Goal: Task Accomplishment & Management: Manage account settings

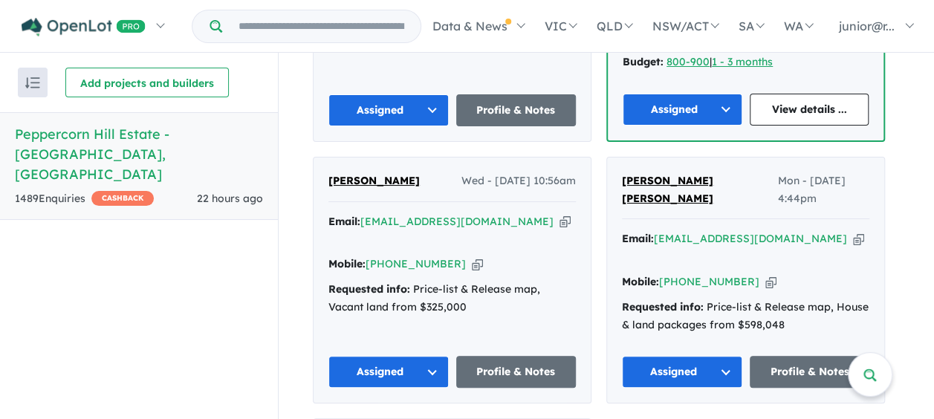
scroll to position [1518, 0]
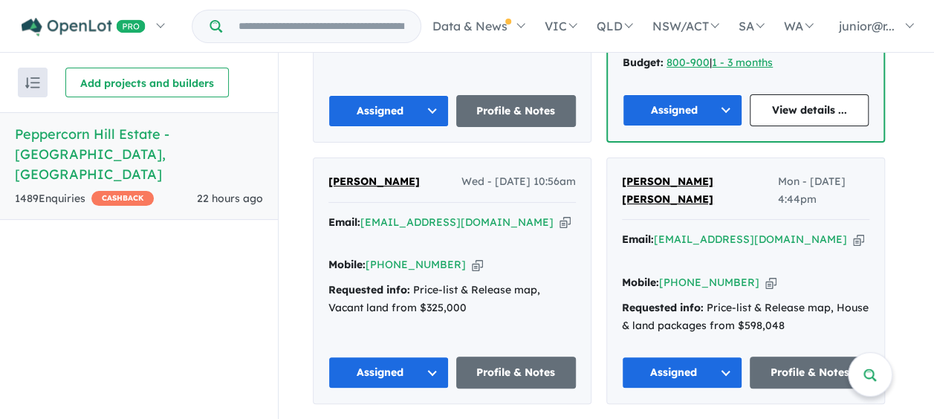
click at [693, 357] on button "Assigned" at bounding box center [682, 373] width 120 height 32
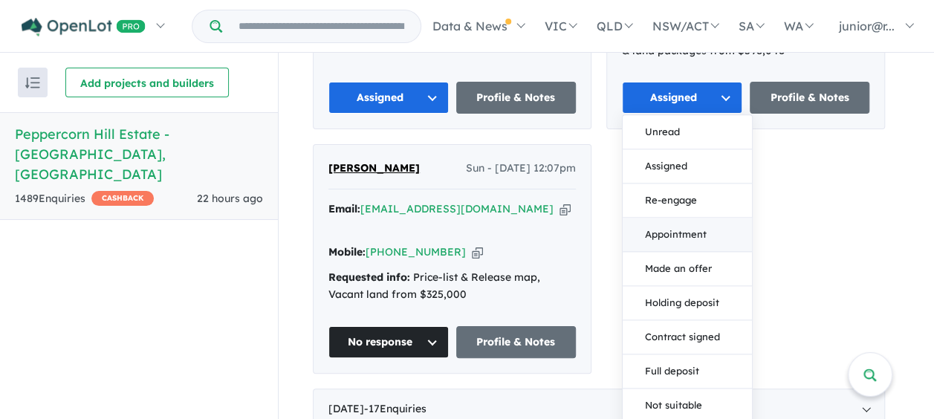
scroll to position [1913, 0]
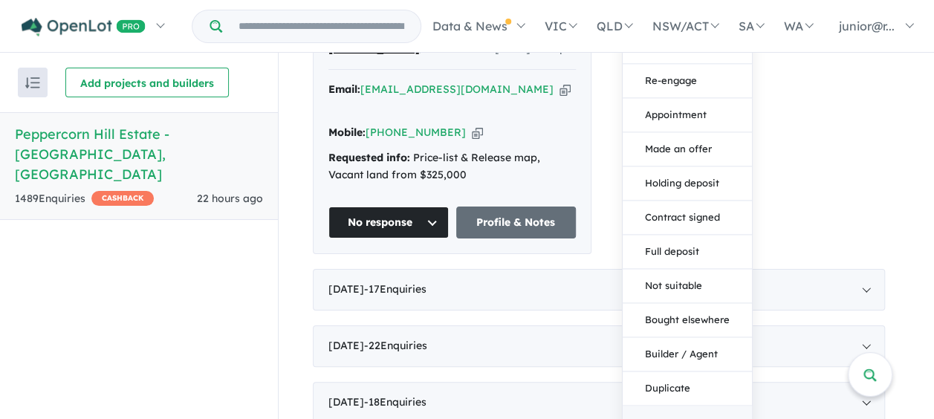
click at [685, 407] on button "No response" at bounding box center [687, 423] width 129 height 33
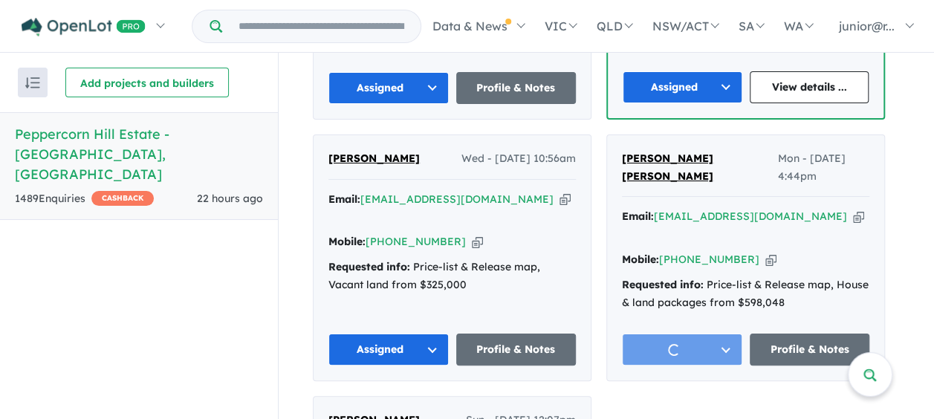
scroll to position [1527, 0]
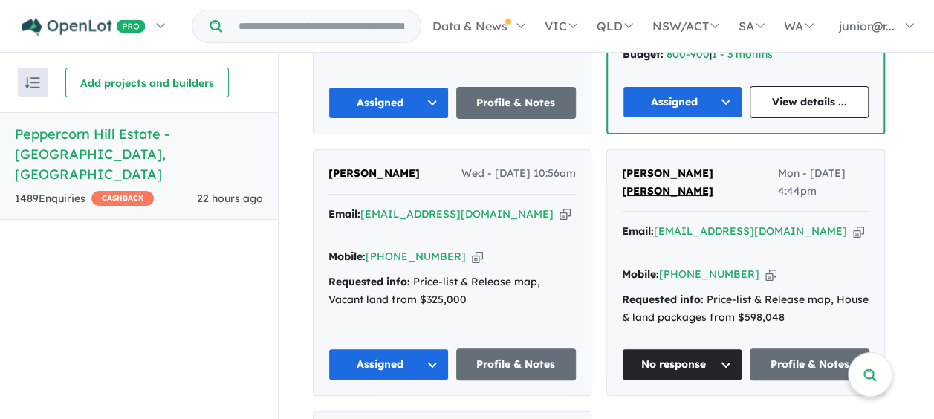
click at [391, 349] on button "Assigned" at bounding box center [389, 365] width 120 height 32
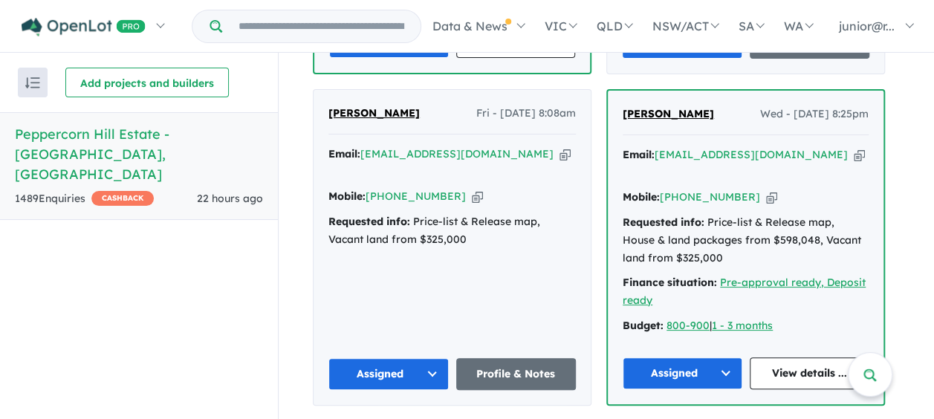
scroll to position [1249, 0]
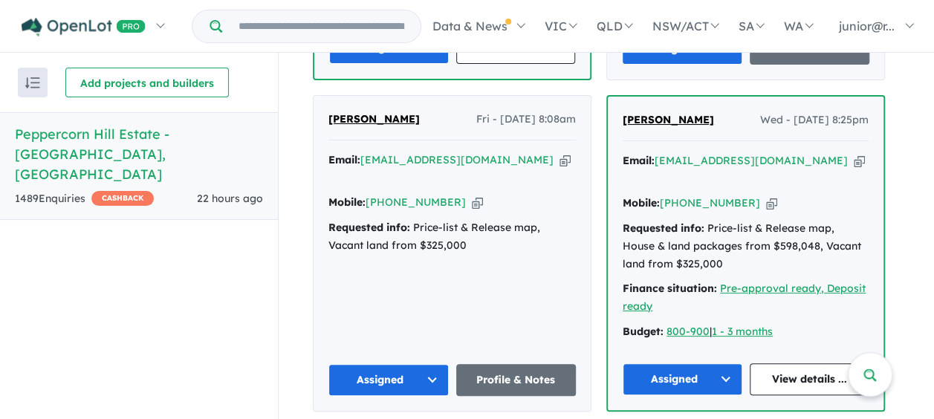
click at [678, 363] on button "Assigned" at bounding box center [683, 379] width 120 height 32
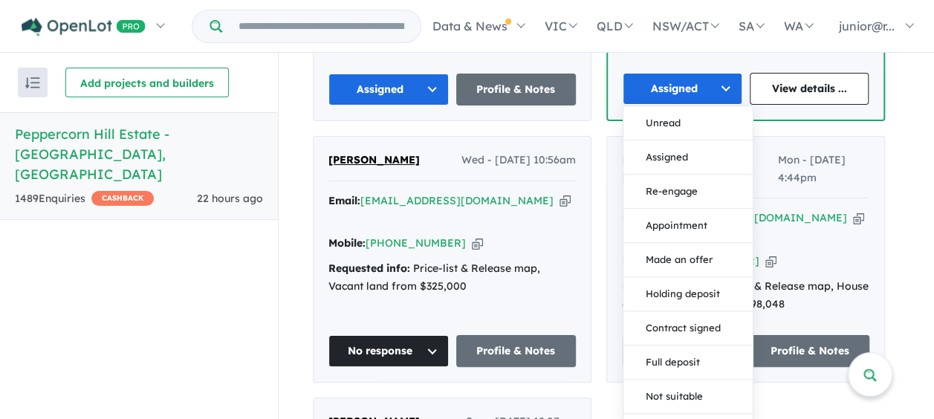
scroll to position [1643, 0]
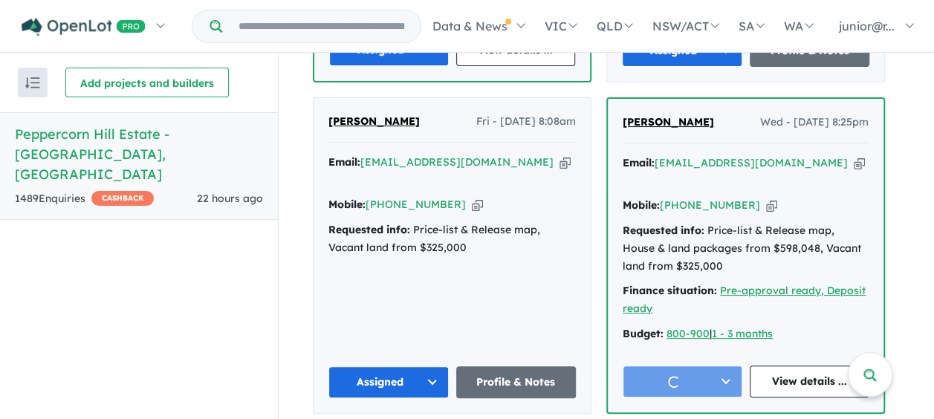
scroll to position [1246, 0]
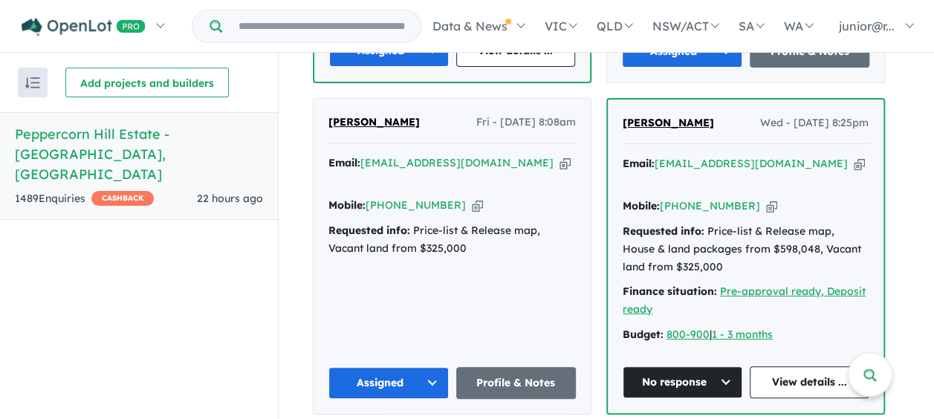
click at [401, 367] on button "Assigned" at bounding box center [389, 383] width 120 height 32
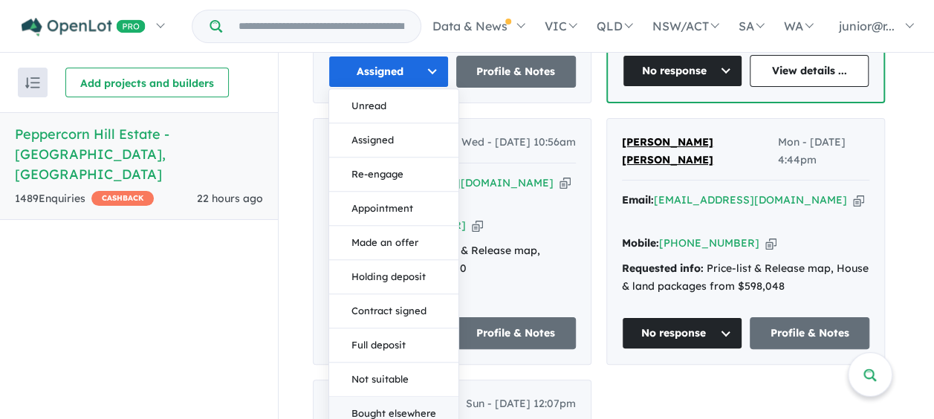
scroll to position [1642, 0]
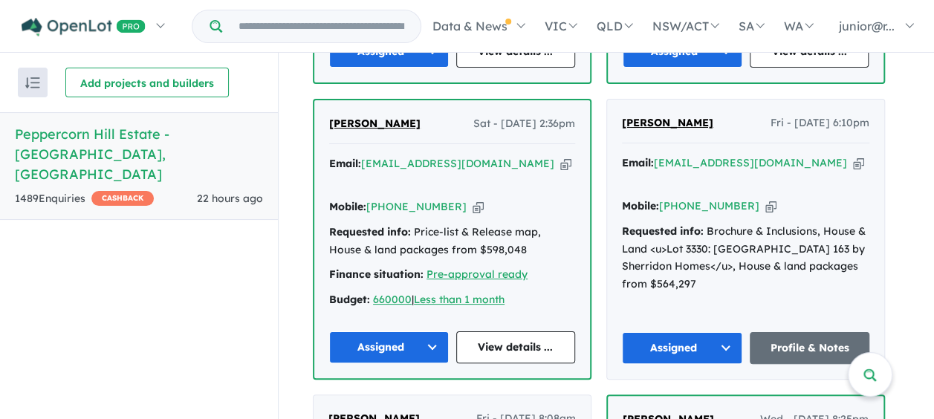
scroll to position [948, 0]
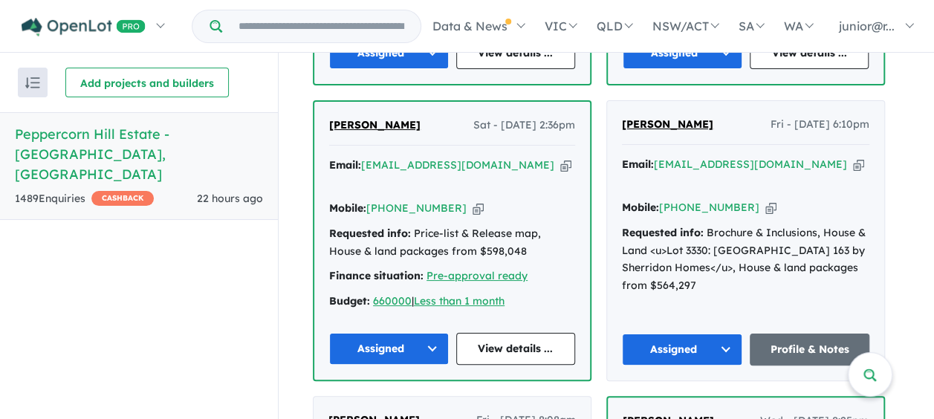
click at [690, 334] on button "Assigned" at bounding box center [682, 350] width 120 height 32
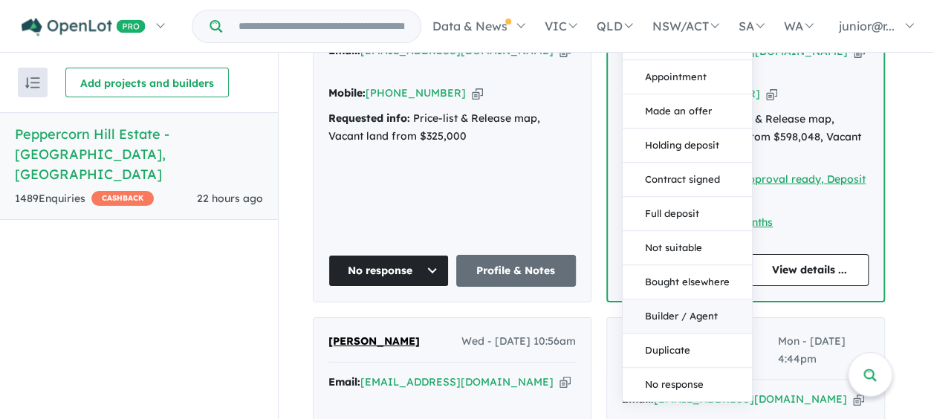
scroll to position [1359, 0]
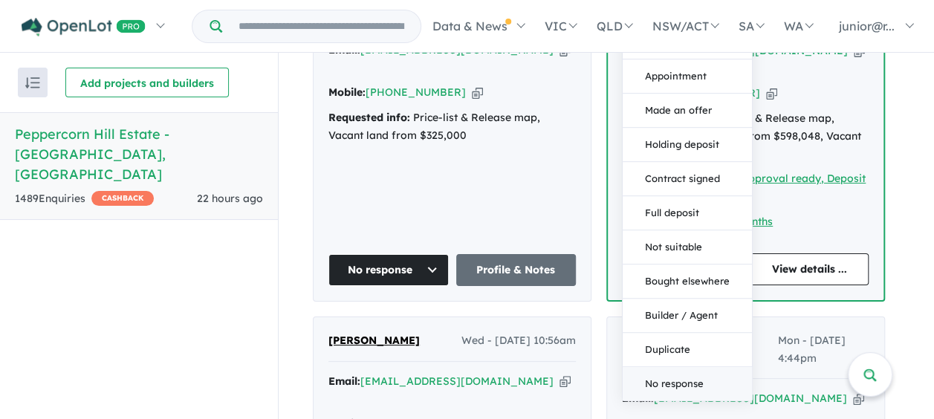
click at [690, 367] on button "No response" at bounding box center [687, 383] width 129 height 33
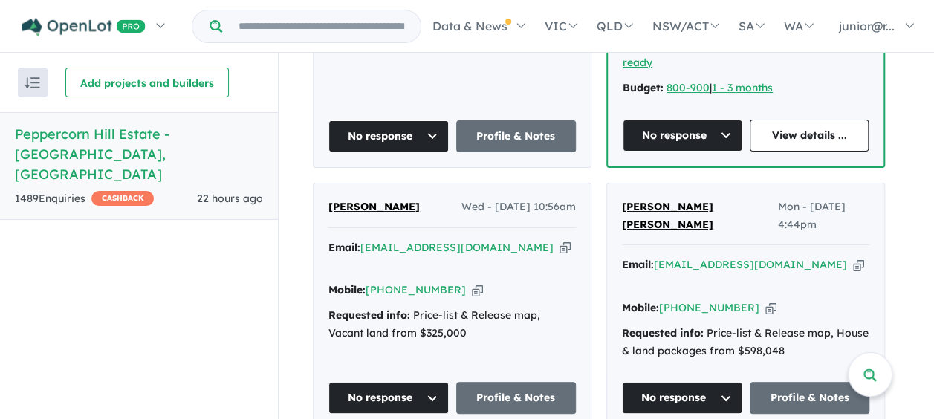
scroll to position [1497, 0]
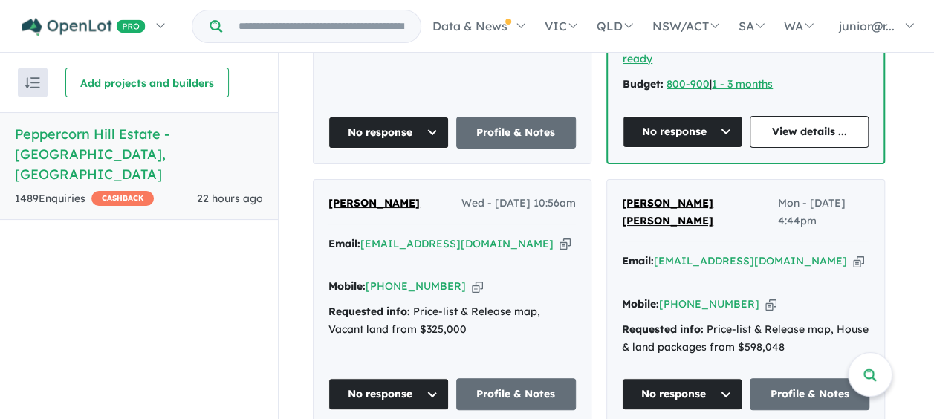
click at [418, 378] on button "No response" at bounding box center [389, 394] width 120 height 32
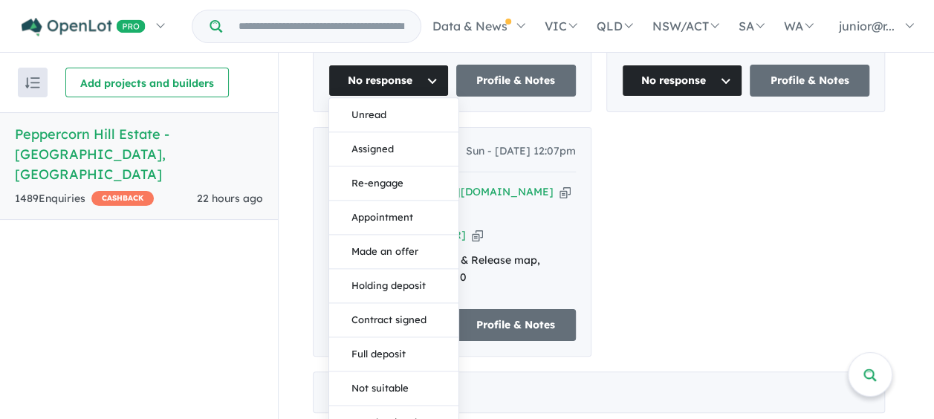
scroll to position [1816, 0]
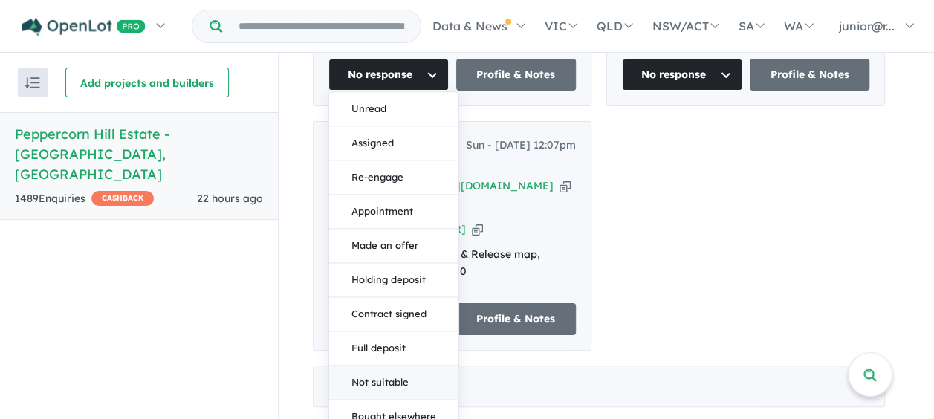
click at [408, 366] on button "Not suitable" at bounding box center [393, 383] width 129 height 34
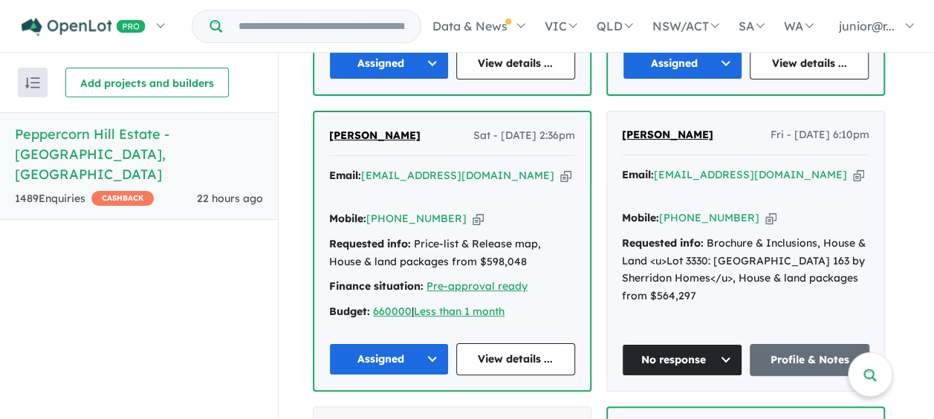
scroll to position [937, 0]
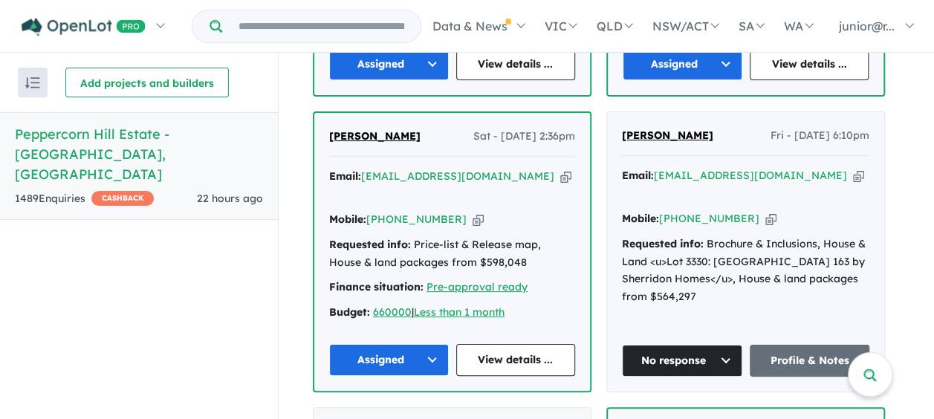
click at [414, 344] on button "Assigned" at bounding box center [389, 360] width 120 height 32
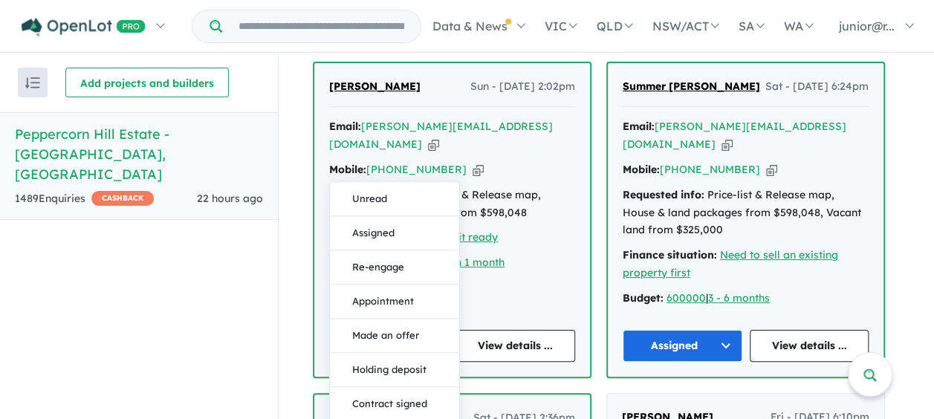
scroll to position [650, 0]
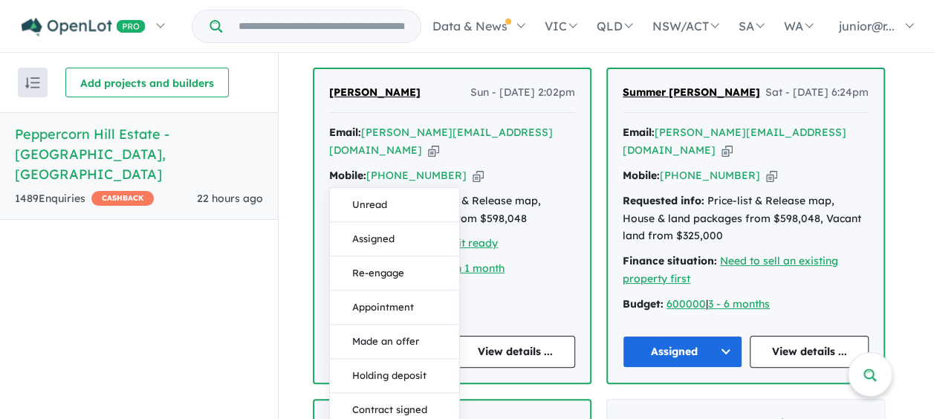
click at [569, 288] on div "Deanna Milosev Sun - 10/08/2025, 2:02pm Email: deanna@finese.com.au Copied! Mob…" at bounding box center [452, 226] width 276 height 314
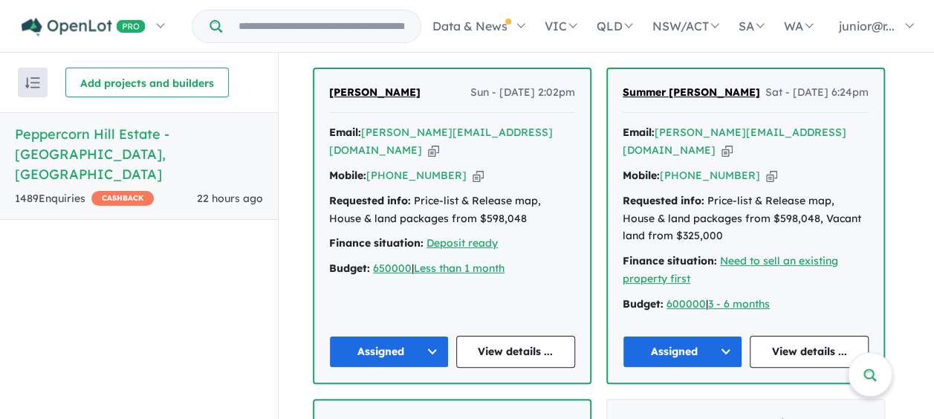
click at [524, 238] on div "Finance situation: Deposit ready" at bounding box center [452, 244] width 246 height 18
click at [525, 236] on div "Finance situation: Deposit ready" at bounding box center [452, 244] width 246 height 18
drag, startPoint x: 525, startPoint y: 236, endPoint x: 543, endPoint y: 302, distance: 69.4
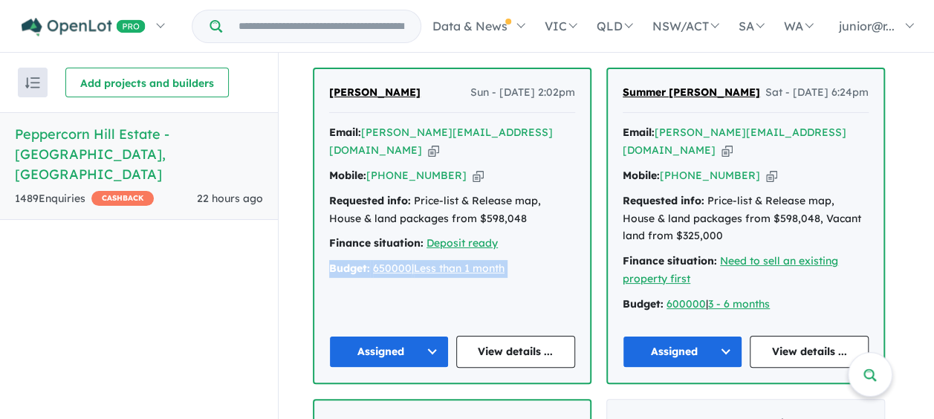
click at [543, 302] on div "Deanna Milosev Sun - 10/08/2025, 2:02pm Email: deanna@finese.com.au Copied! Mob…" at bounding box center [452, 226] width 276 height 314
drag, startPoint x: 543, startPoint y: 302, endPoint x: 908, endPoint y: 131, distance: 403.3
click at [824, 169] on div "Mobile: +61 404 093 549 Copied!" at bounding box center [746, 176] width 246 height 18
click at [733, 148] on icon "button" at bounding box center [727, 151] width 11 height 16
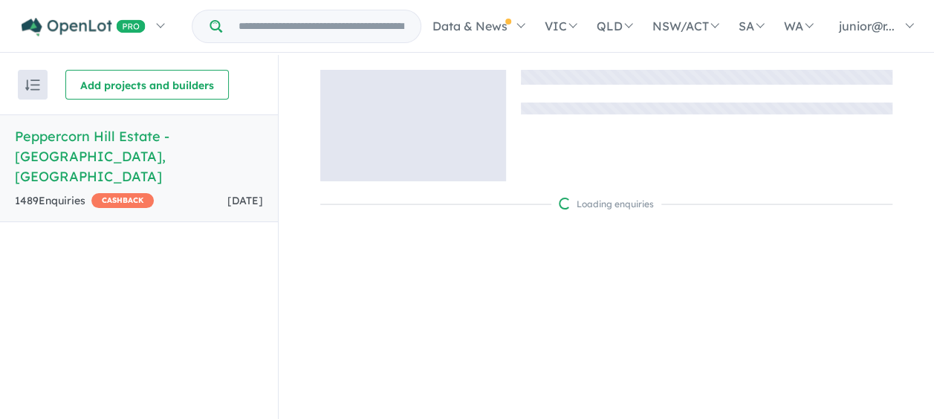
click at [247, 194] on span "[DATE]" at bounding box center [245, 200] width 36 height 13
click at [175, 163] on h5 "Peppercorn Hill Estate - [GEOGRAPHIC_DATA] , [GEOGRAPHIC_DATA]" at bounding box center [139, 156] width 248 height 60
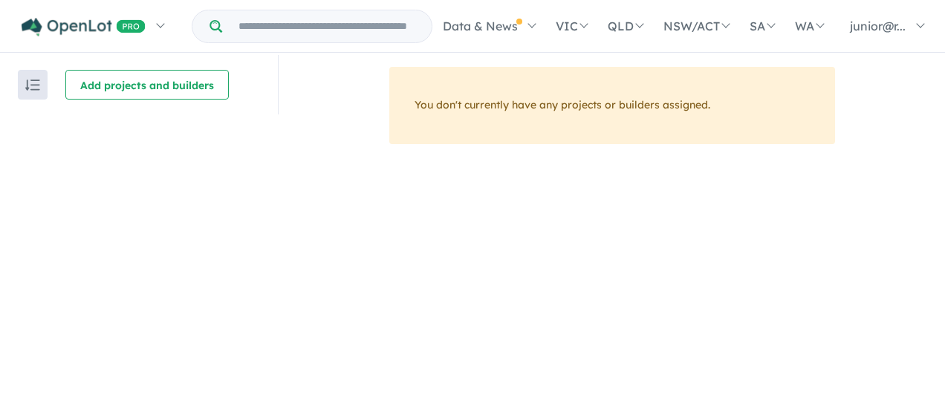
click at [42, 84] on button "button" at bounding box center [33, 85] width 30 height 30
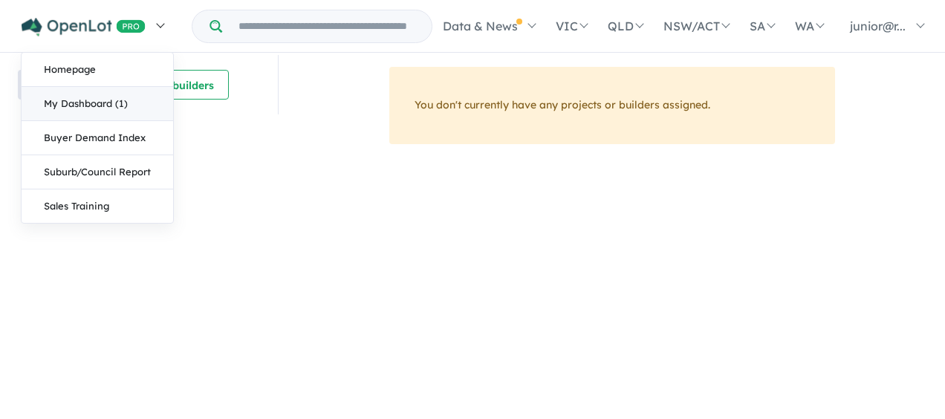
click at [91, 102] on link "My Dashboard (1)" at bounding box center [98, 104] width 152 height 34
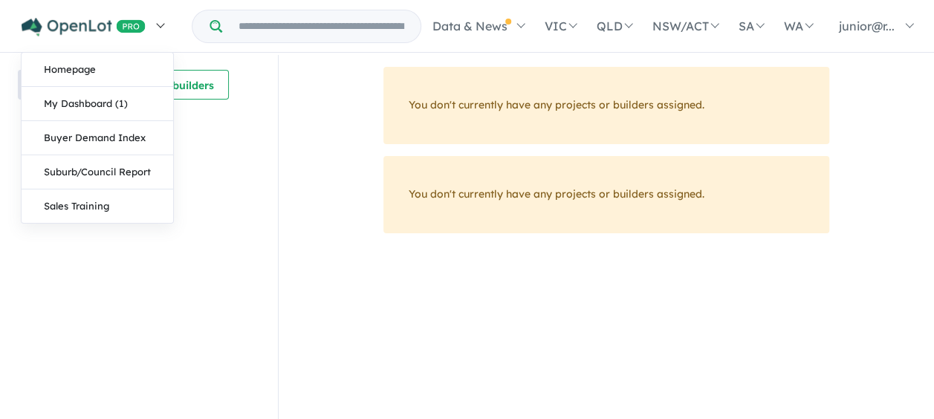
click at [164, 17] on link at bounding box center [92, 26] width 163 height 52
click at [132, 65] on link "Homepage" at bounding box center [98, 70] width 152 height 34
click at [93, 103] on link "My Dashboard (1)" at bounding box center [98, 104] width 152 height 34
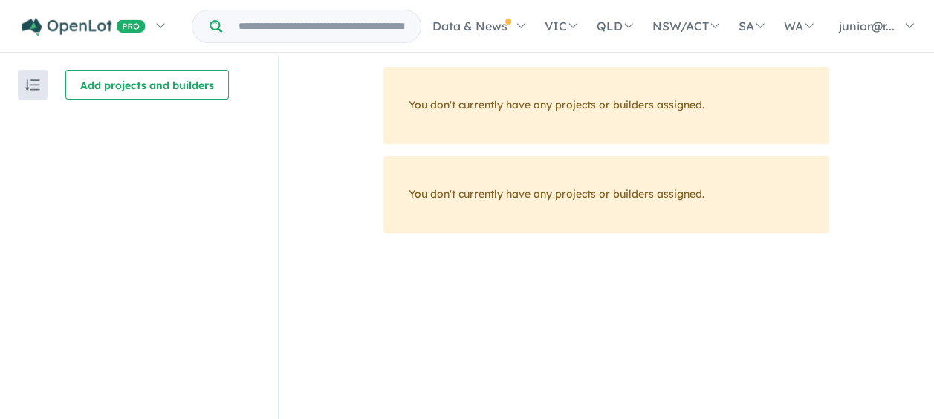
click at [38, 85] on img "button" at bounding box center [32, 85] width 15 height 11
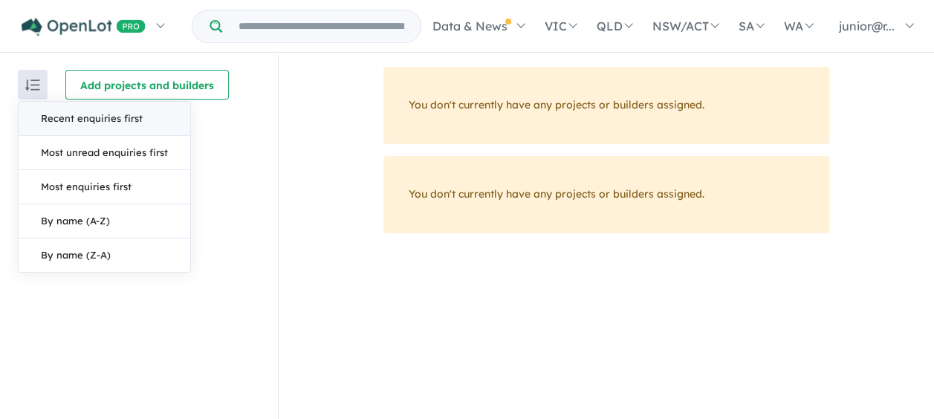
click at [256, 129] on div "Recent enquiries first Most unread enquiries first Most enquiries first By name…" at bounding box center [139, 238] width 278 height 366
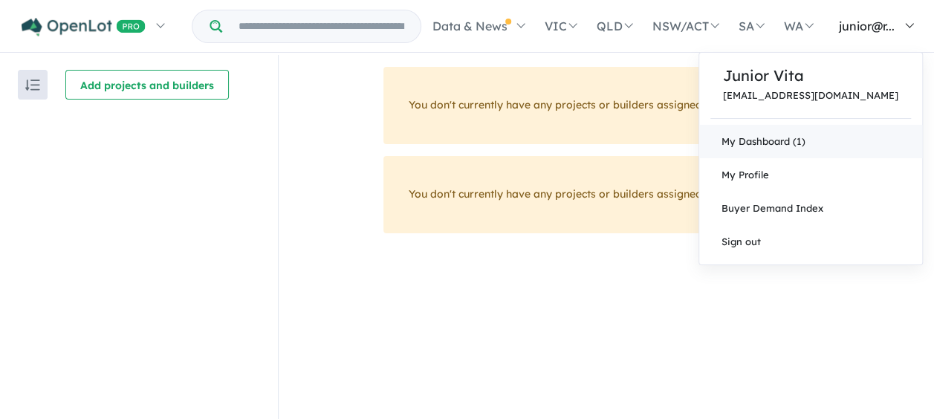
click at [859, 144] on link "My Dashboard (1)" at bounding box center [810, 141] width 223 height 33
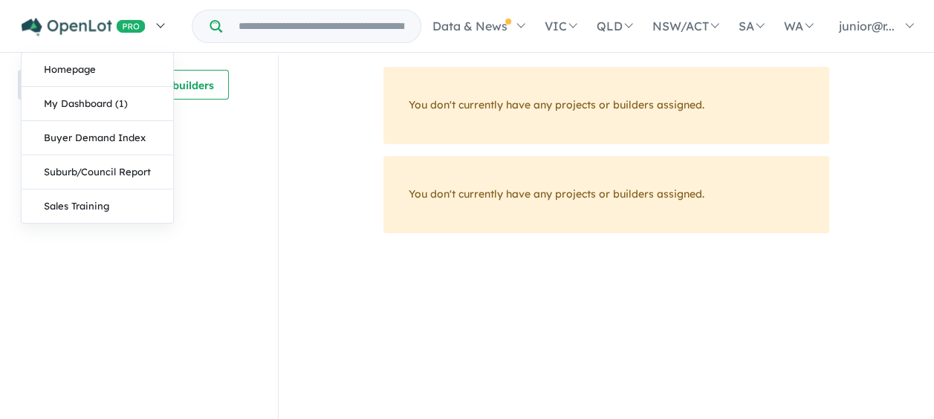
click at [79, 17] on link at bounding box center [92, 26] width 163 height 52
click at [33, 25] on img at bounding box center [84, 27] width 124 height 19
click at [78, 71] on link "Homepage" at bounding box center [98, 70] width 152 height 34
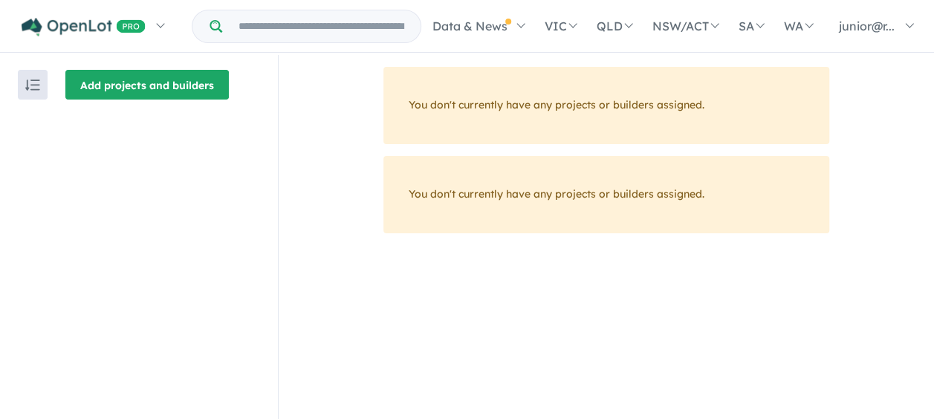
click at [143, 75] on button "Add projects and builders" at bounding box center [147, 85] width 164 height 30
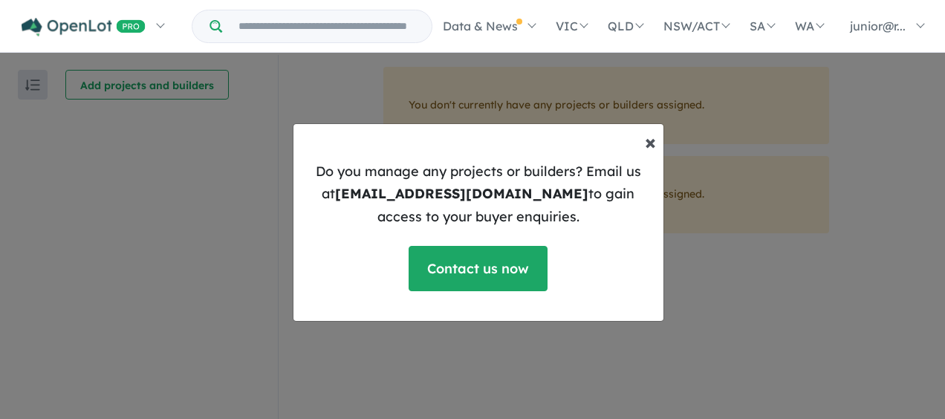
click at [633, 150] on button "× Close" at bounding box center [650, 142] width 35 height 45
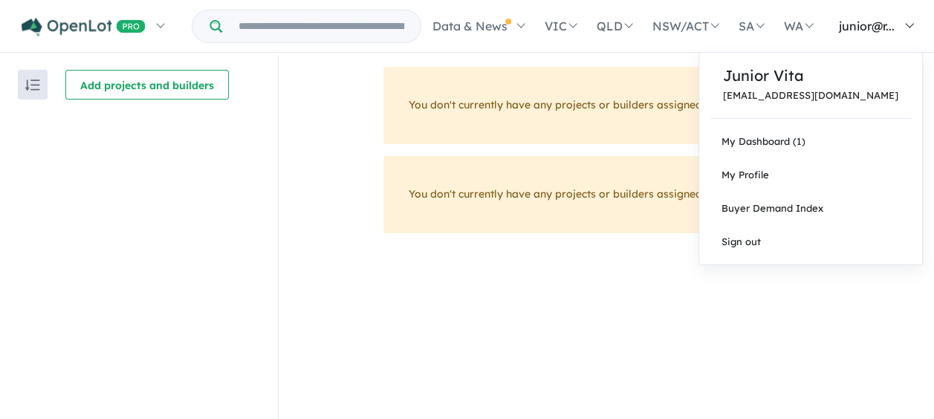
click at [862, 24] on span "junior@r..." at bounding box center [867, 26] width 56 height 15
click at [837, 141] on link "My Dashboard (1)" at bounding box center [810, 141] width 223 height 33
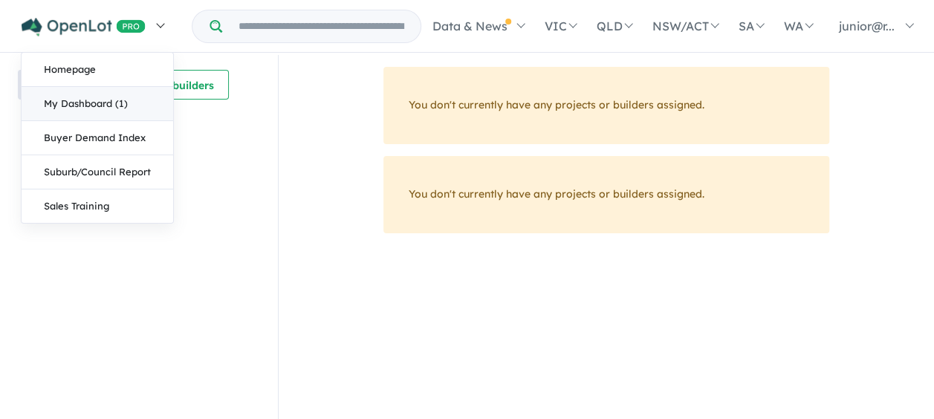
click at [132, 106] on link "My Dashboard (1)" at bounding box center [98, 104] width 152 height 34
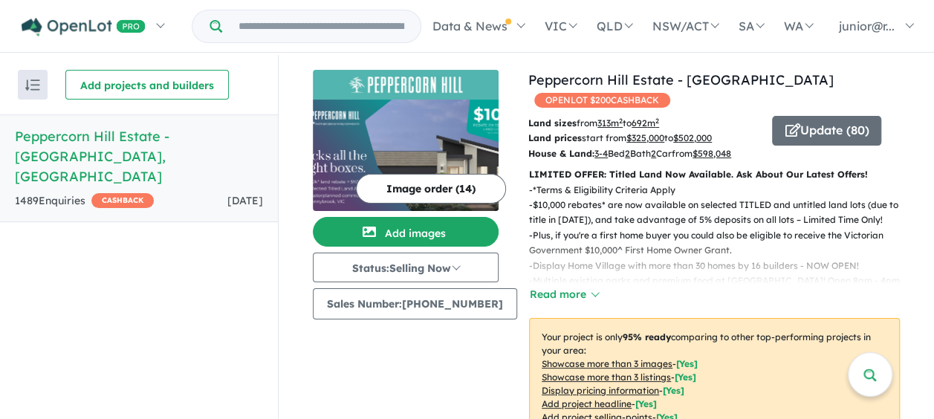
click at [177, 192] on div "1489 Enquir ies ( 0 unread) CASHBACK 1 day ago" at bounding box center [139, 201] width 248 height 18
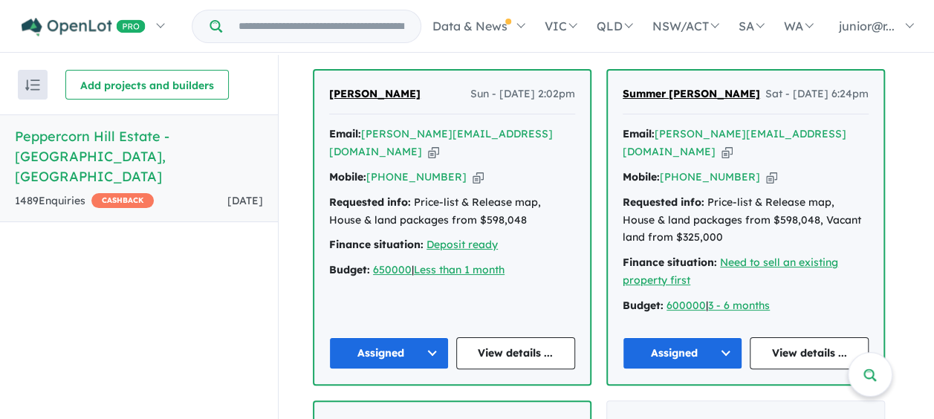
scroll to position [648, 0]
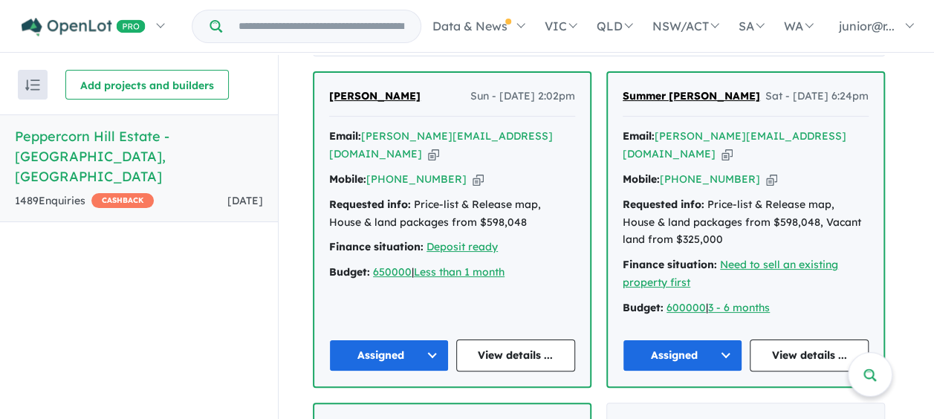
click at [716, 359] on button "Assigned" at bounding box center [683, 356] width 120 height 32
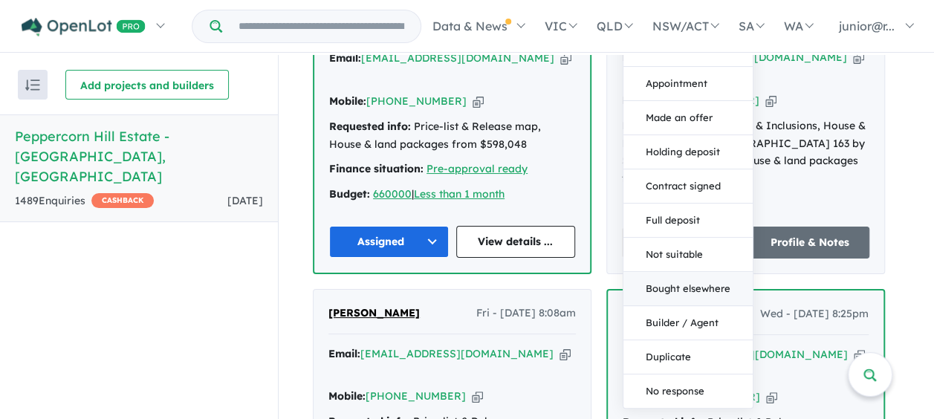
scroll to position [1058, 0]
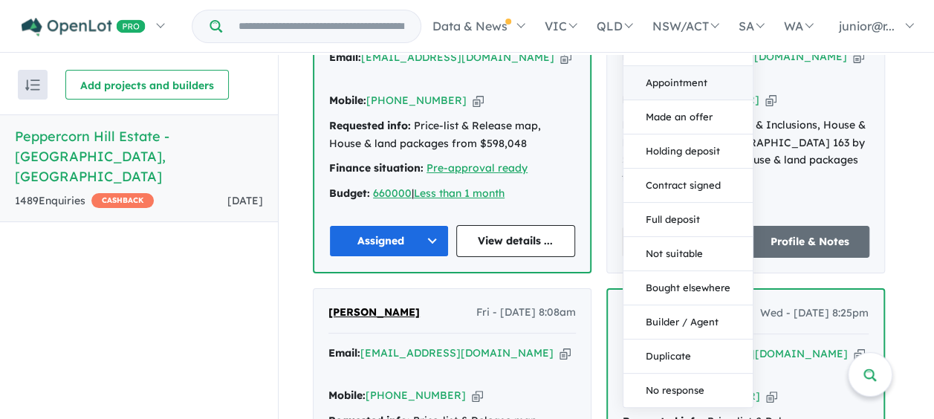
click at [659, 82] on button "Appointment" at bounding box center [688, 82] width 129 height 34
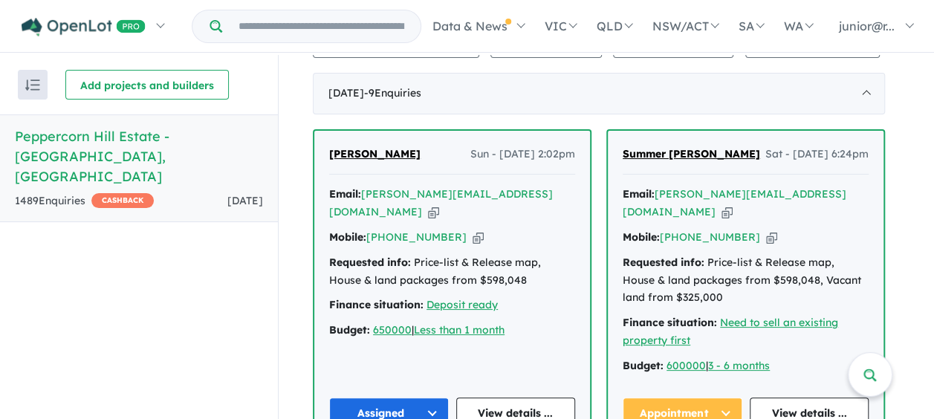
scroll to position [678, 0]
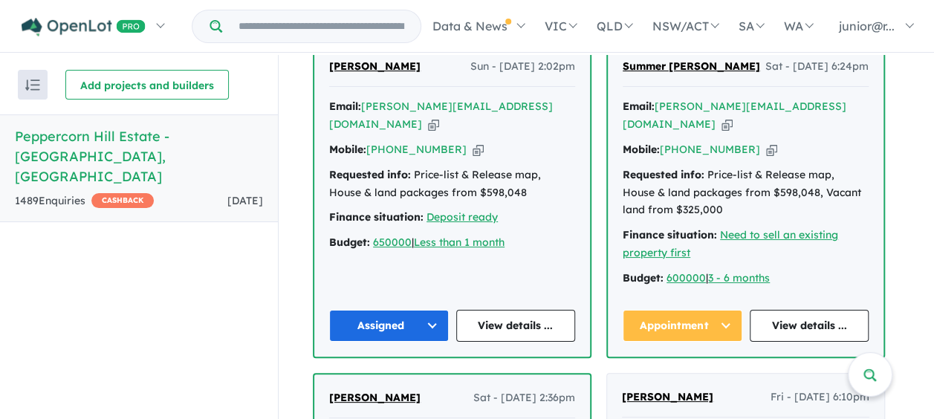
click at [387, 326] on button "Assigned" at bounding box center [389, 326] width 120 height 32
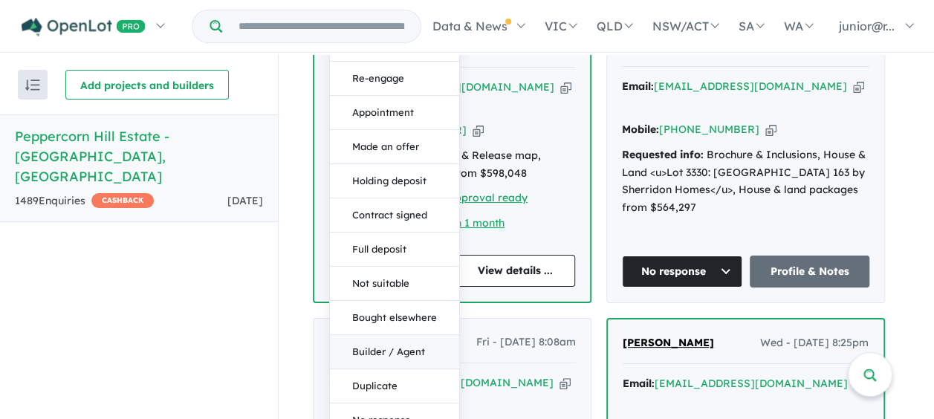
scroll to position [1035, 0]
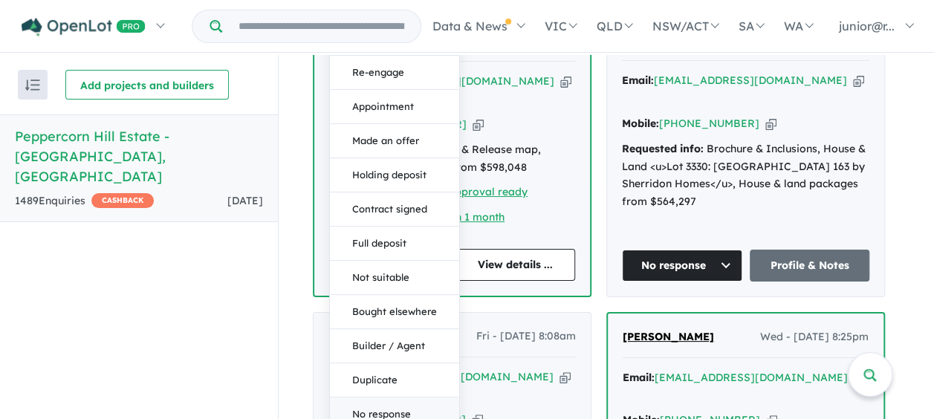
click at [397, 404] on button "No response" at bounding box center [394, 413] width 129 height 33
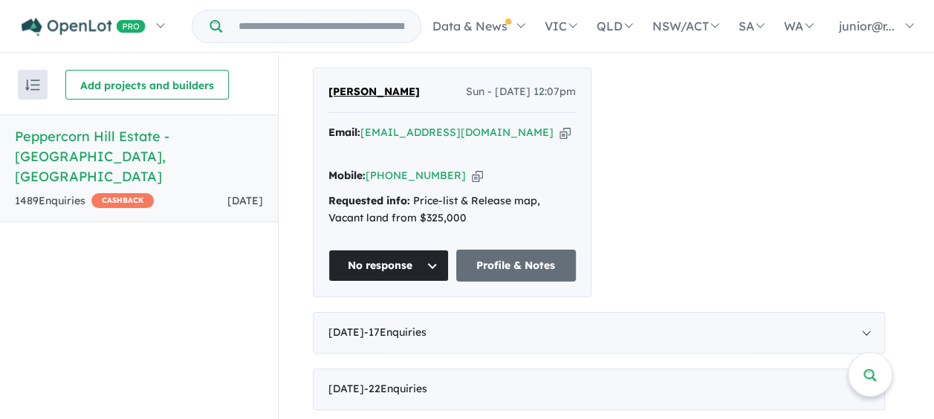
scroll to position [1879, 0]
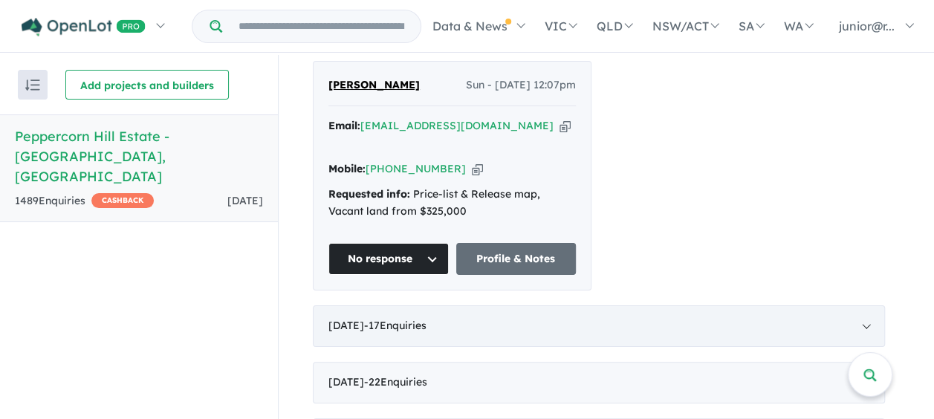
click at [722, 305] on div "July 2025 - 17 Enquir ies ( 0 unread)" at bounding box center [599, 326] width 572 height 42
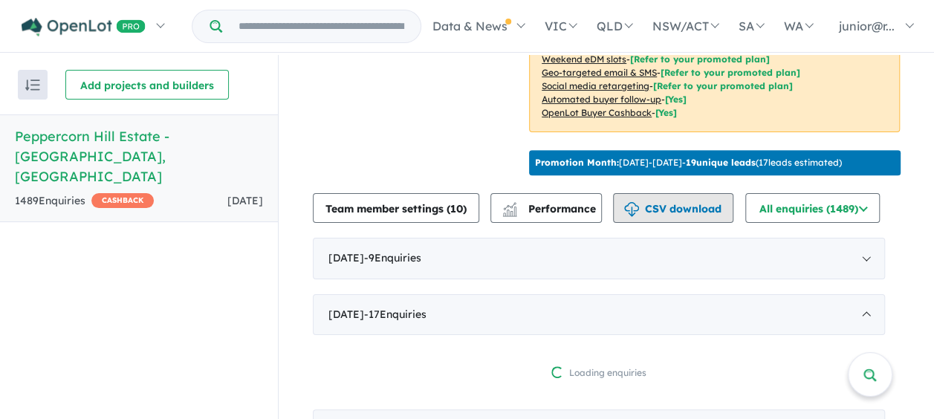
scroll to position [398, 0]
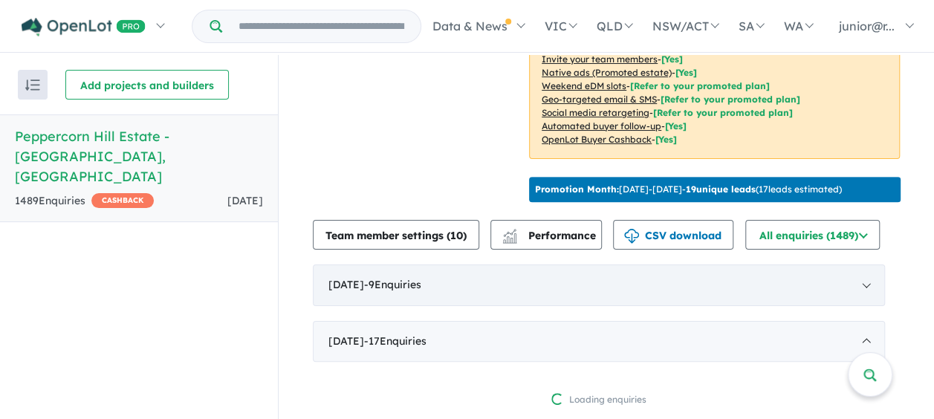
click at [576, 306] on div "August 2025 - 9 Enquir ies ( 0 unread)" at bounding box center [599, 286] width 572 height 42
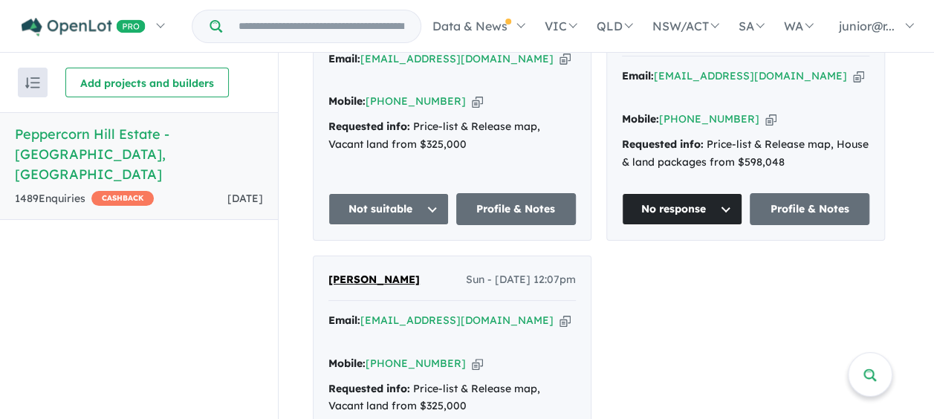
scroll to position [1728, 0]
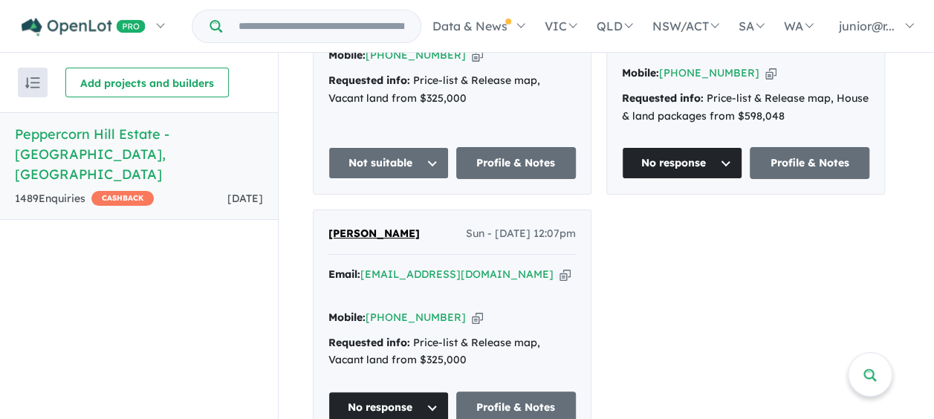
click at [392, 227] on span "[PERSON_NAME]" at bounding box center [374, 233] width 91 height 13
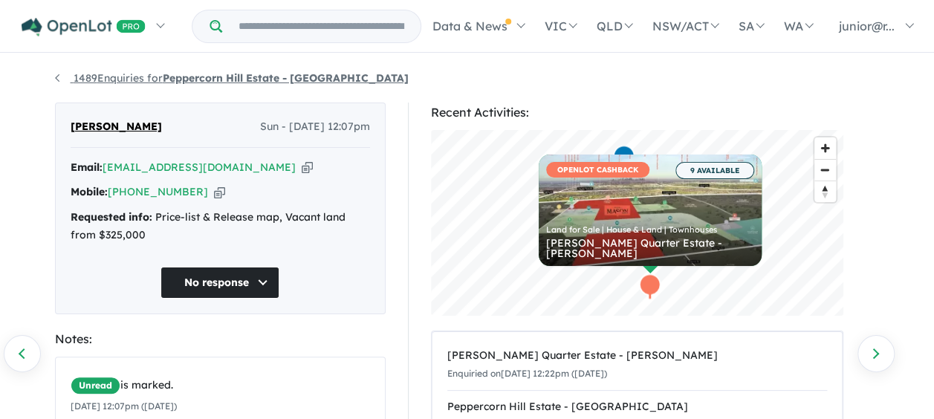
click at [55, 77] on link "1489 Enquiries for Peppercorn Hill Estate - [GEOGRAPHIC_DATA]" at bounding box center [232, 77] width 354 height 13
